Goal: Task Accomplishment & Management: Complete application form

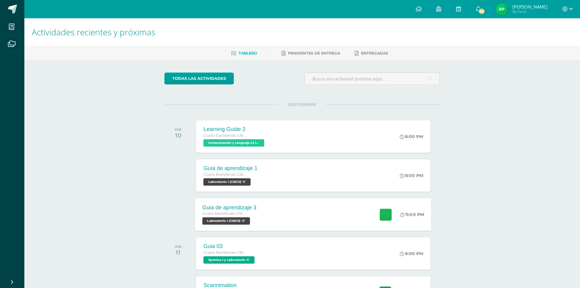
click at [389, 215] on button at bounding box center [386, 214] width 12 height 12
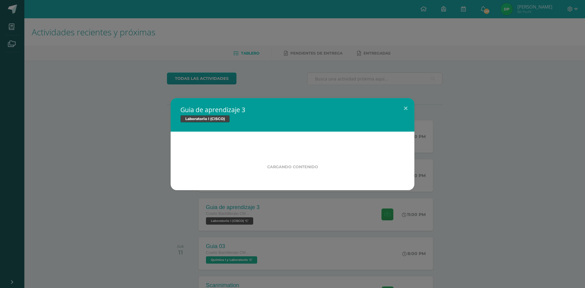
click at [278, 215] on div "Guia de aprendizaje 3 Laboratorio I (CISCO) Cargando contenido Loading..." at bounding box center [292, 144] width 585 height 288
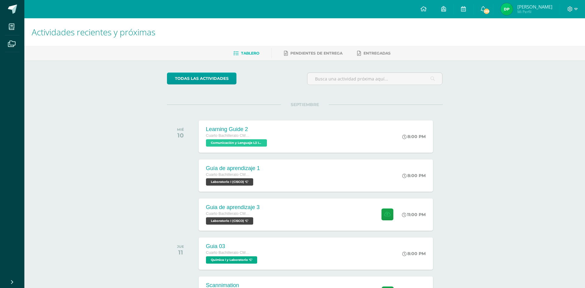
click at [279, 215] on div "Guia de aprendizaje 3 Laboratorio I (CISCO) Fecha: Miércoles 10 de Septiembre H…" at bounding box center [292, 144] width 585 height 288
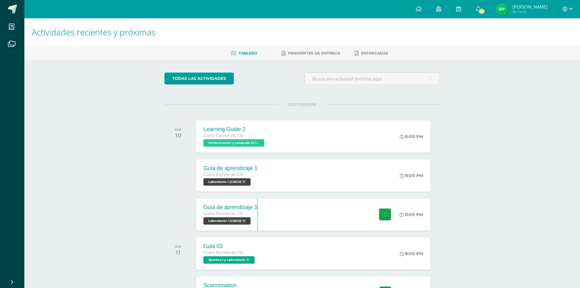
click at [279, 215] on div "Guia de aprendizaje 3 Cuarto Bachillerato CMP Bachillerato en CCLL con Orientac…" at bounding box center [313, 214] width 234 height 32
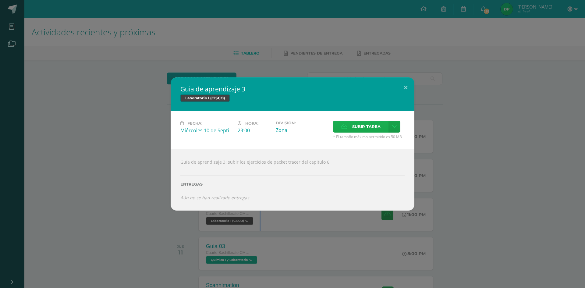
click at [362, 125] on span "Subir tarea" at bounding box center [366, 126] width 28 height 11
click at [0, 0] on input "Subir tarea" at bounding box center [0, 0] width 0 height 0
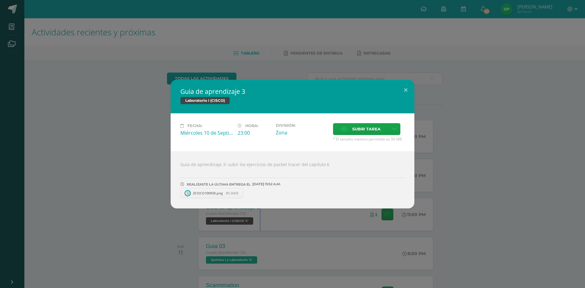
click at [205, 197] on link "2CISCO100925.png 89.36KB" at bounding box center [211, 193] width 63 height 10
click at [366, 126] on span "Subir tarea" at bounding box center [366, 128] width 28 height 11
click at [0, 0] on input "Subir tarea" at bounding box center [0, 0] width 0 height 0
click at [406, 87] on button at bounding box center [405, 90] width 17 height 21
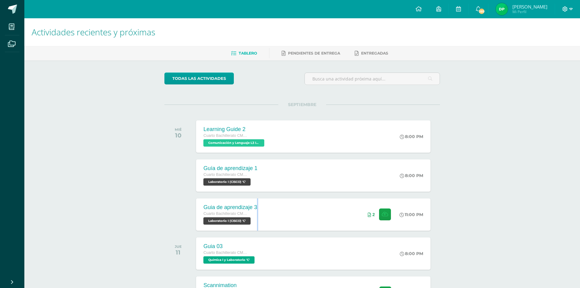
click at [568, 11] on icon at bounding box center [565, 8] width 5 height 5
click at [551, 41] on span "Cerrar sesión" at bounding box center [552, 42] width 27 height 6
